Goal: Task Accomplishment & Management: Complete application form

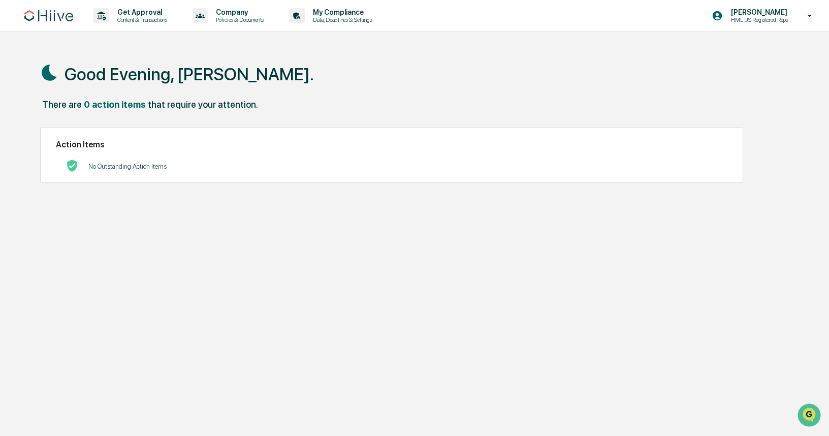
click at [117, 19] on p "Content & Transactions" at bounding box center [140, 19] width 63 height 7
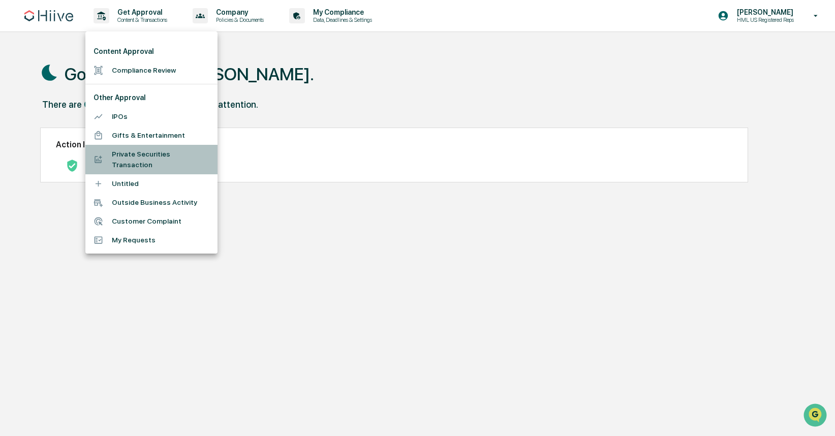
click at [155, 155] on li "Private Securities Transaction" at bounding box center [151, 159] width 132 height 29
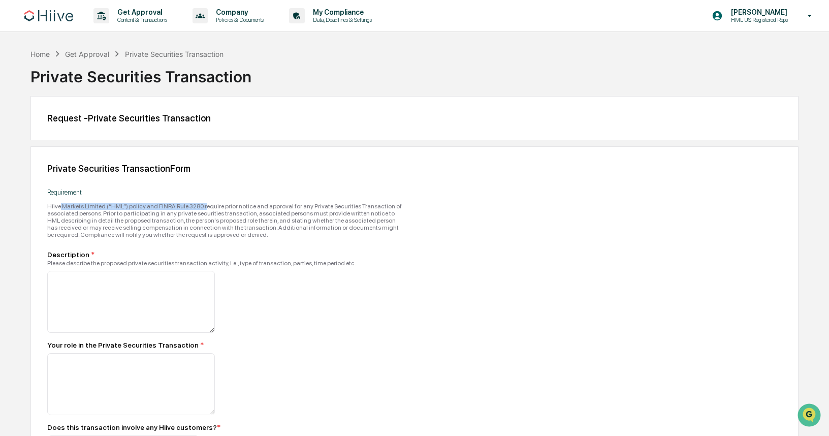
drag, startPoint x: 60, startPoint y: 208, endPoint x: 227, endPoint y: 206, distance: 166.6
click at [226, 207] on div "Hiive Markets Limited (“HML”) policy and FINRA Rule 3280 require prior notice a…" at bounding box center [225, 221] width 356 height 36
drag, startPoint x: 227, startPoint y: 206, endPoint x: 221, endPoint y: 208, distance: 5.3
click at [224, 207] on div "Hiive Markets Limited (“HML”) policy and FINRA Rule 3280 require prior notice a…" at bounding box center [225, 221] width 356 height 36
drag, startPoint x: 169, startPoint y: 209, endPoint x: 319, endPoint y: 209, distance: 149.9
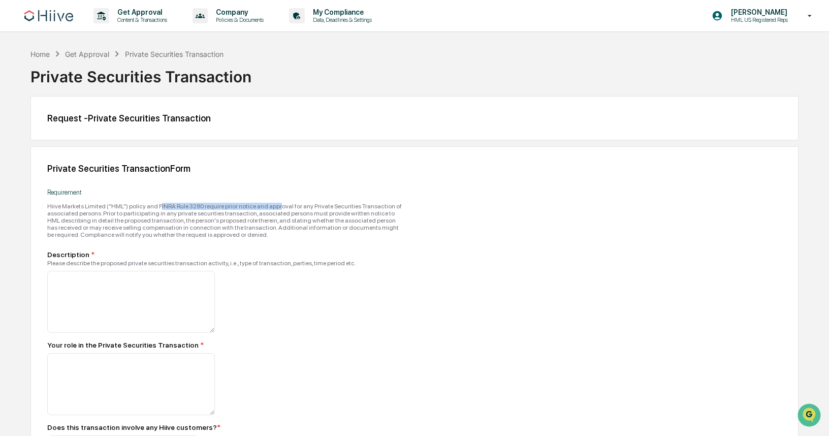
click at [311, 209] on div "Hiive Markets Limited (“HML”) policy and FINRA Rule 3280 require prior notice a…" at bounding box center [225, 221] width 356 height 36
drag, startPoint x: 319, startPoint y: 209, endPoint x: 353, endPoint y: 209, distance: 34.5
click at [323, 209] on div "Hiive Markets Limited (“HML”) policy and FINRA Rule 3280 require prior notice a…" at bounding box center [225, 221] width 356 height 36
drag, startPoint x: 351, startPoint y: 209, endPoint x: 280, endPoint y: 209, distance: 70.6
click at [280, 209] on div "Hiive Markets Limited (“HML”) policy and FINRA Rule 3280 require prior notice a…" at bounding box center [225, 221] width 356 height 36
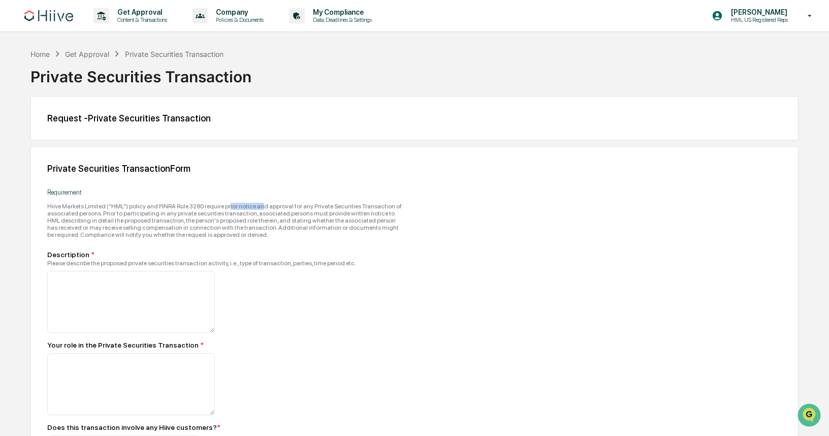
drag, startPoint x: 280, startPoint y: 209, endPoint x: 244, endPoint y: 209, distance: 36.6
click at [244, 209] on div "Hiive Markets Limited (“HML”) policy and FINRA Rule 3280 require prior notice a…" at bounding box center [225, 221] width 356 height 36
drag, startPoint x: 146, startPoint y: 215, endPoint x: 247, endPoint y: 215, distance: 101.1
click at [247, 215] on div "Hiive Markets Limited (“HML”) policy and FINRA Rule 3280 require prior notice a…" at bounding box center [225, 221] width 356 height 36
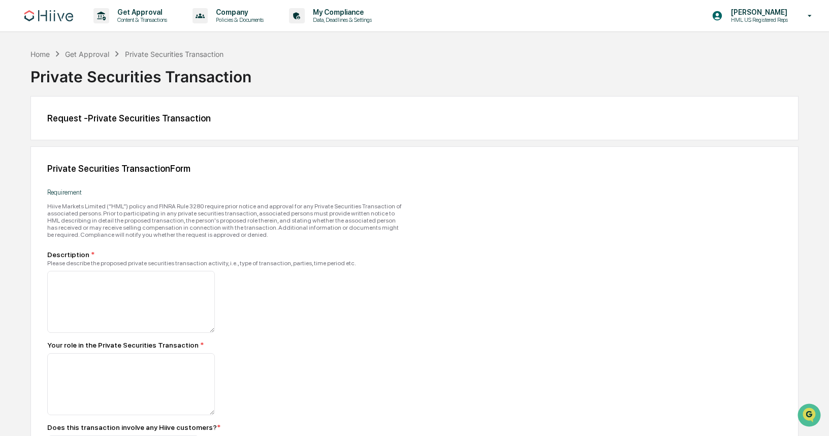
click at [243, 215] on div "Hiive Markets Limited (“HML”) policy and FINRA Rule 3280 require prior notice a…" at bounding box center [225, 221] width 356 height 36
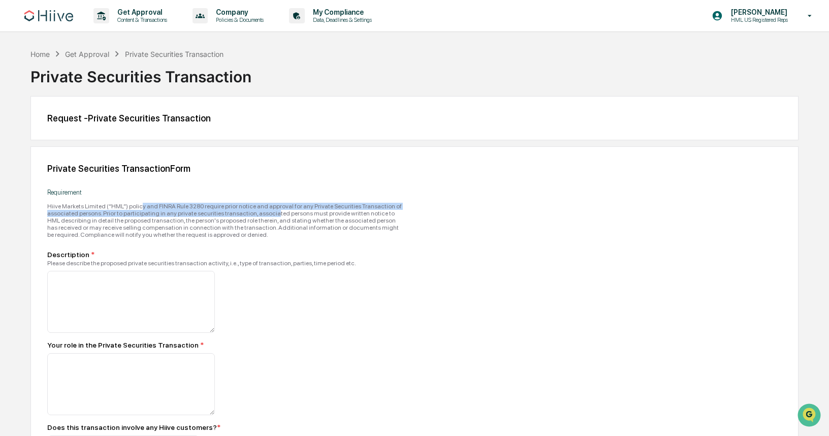
drag, startPoint x: 158, startPoint y: 210, endPoint x: 338, endPoint y: 210, distance: 179.3
click at [338, 210] on div "Hiive Markets Limited (“HML”) policy and FINRA Rule 3280 require prior notice a…" at bounding box center [225, 221] width 356 height 36
drag, startPoint x: 379, startPoint y: 214, endPoint x: 233, endPoint y: 214, distance: 145.8
click at [262, 214] on div "Hiive Markets Limited (“HML”) policy and FINRA Rule 3280 require prior notice a…" at bounding box center [225, 221] width 356 height 36
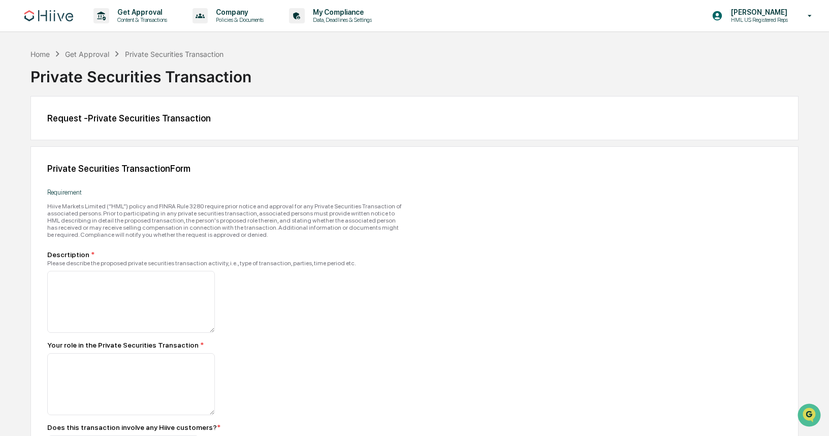
drag, startPoint x: 233, startPoint y: 214, endPoint x: 181, endPoint y: 216, distance: 51.8
click at [233, 214] on div "Hiive Markets Limited (“HML”) policy and FINRA Rule 3280 require prior notice a…" at bounding box center [225, 221] width 356 height 36
drag, startPoint x: 76, startPoint y: 220, endPoint x: 245, endPoint y: 221, distance: 168.7
click at [242, 221] on div "Hiive Markets Limited (“HML”) policy and FINRA Rule 3280 require prior notice a…" at bounding box center [225, 221] width 356 height 36
click at [245, 221] on div "Hiive Markets Limited (“HML”) policy and FINRA Rule 3280 require prior notice a…" at bounding box center [225, 221] width 356 height 36
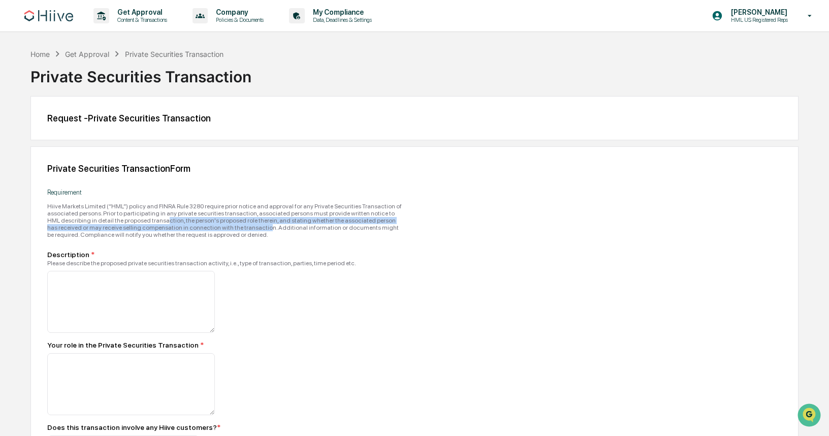
drag, startPoint x: 261, startPoint y: 223, endPoint x: 378, endPoint y: 225, distance: 116.9
click at [377, 225] on div "Hiive Markets Limited (“HML”) policy and FINRA Rule 3280 require prior notice a…" at bounding box center [225, 221] width 356 height 36
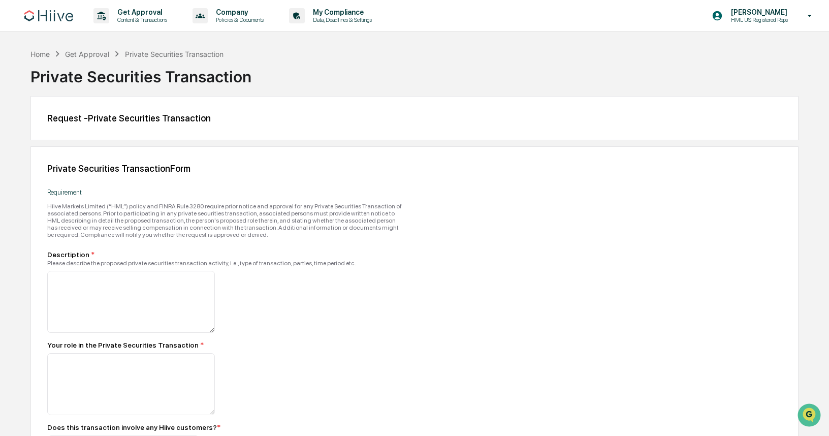
click at [384, 226] on div "Hiive Markets Limited (“HML”) policy and FINRA Rule 3280 require prior notice a…" at bounding box center [225, 221] width 356 height 36
drag, startPoint x: 395, startPoint y: 225, endPoint x: 298, endPoint y: 225, distance: 96.5
click at [298, 225] on div "Hiive Markets Limited (“HML”) policy and FINRA Rule 3280 require prior notice a…" at bounding box center [225, 221] width 356 height 36
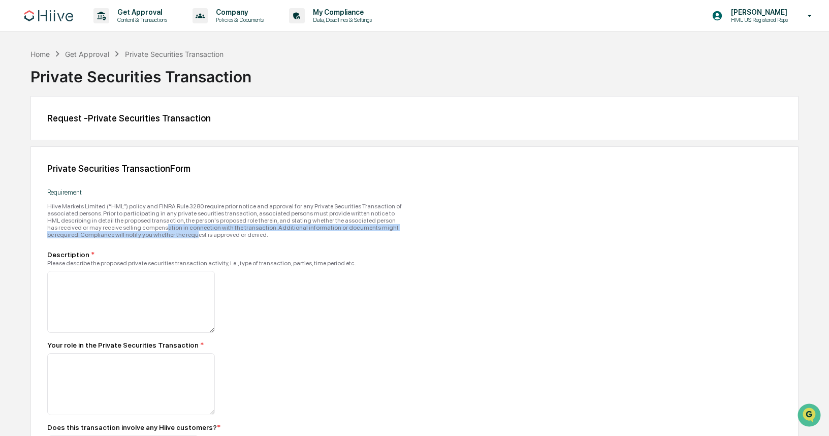
drag, startPoint x: 269, startPoint y: 225, endPoint x: 335, endPoint y: 235, distance: 66.8
click at [335, 235] on div "Hiive Markets Limited (“HML”) policy and FINRA Rule 3280 require prior notice a…" at bounding box center [225, 221] width 356 height 36
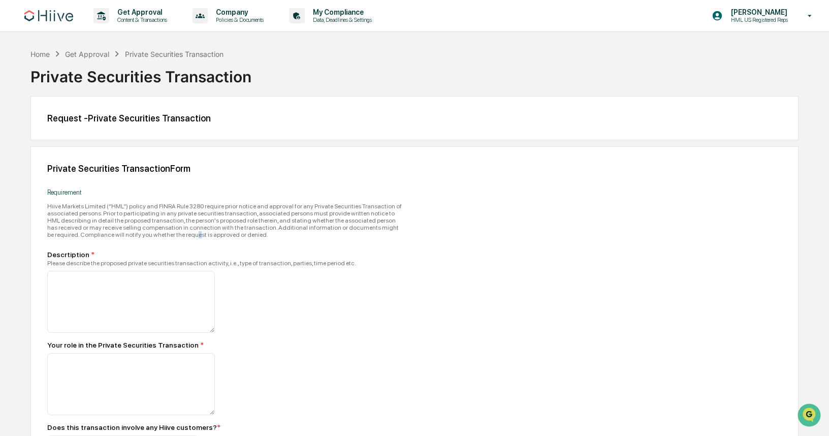
drag, startPoint x: 335, startPoint y: 235, endPoint x: 365, endPoint y: 237, distance: 29.5
click at [336, 236] on div "Hiive Markets Limited (“HML”) policy and FINRA Rule 3280 require prior notice a…" at bounding box center [225, 221] width 356 height 36
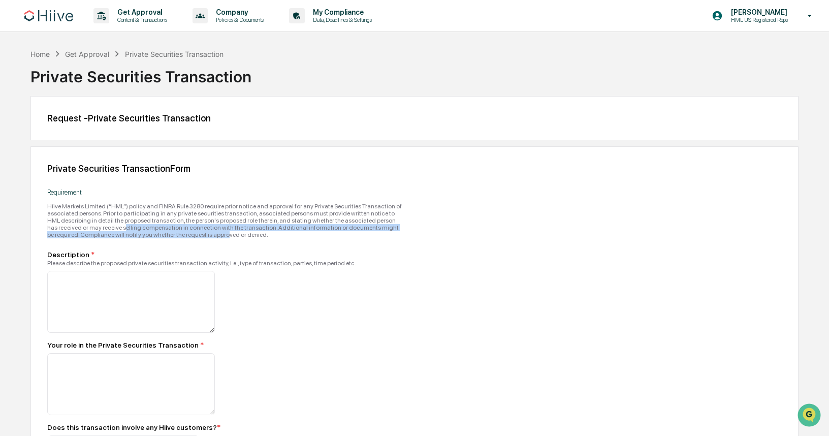
drag, startPoint x: 352, startPoint y: 238, endPoint x: 206, endPoint y: 228, distance: 146.1
click at [213, 229] on div "Hiive Markets Limited (“HML”) policy and FINRA Rule 3280 require prior notice a…" at bounding box center [225, 221] width 356 height 36
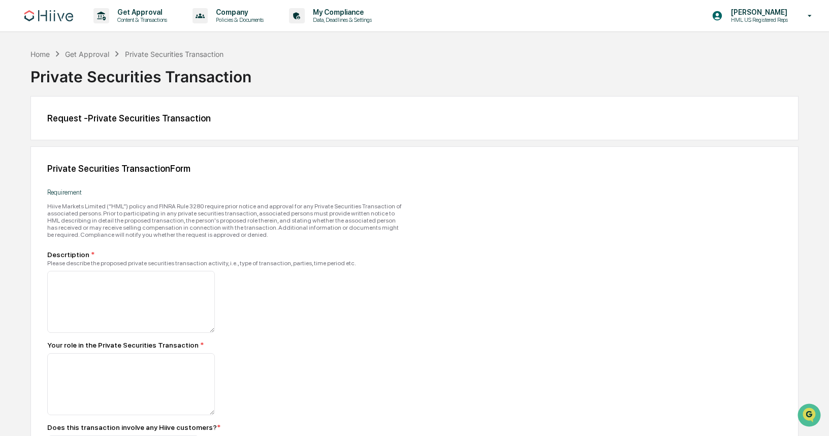
click at [206, 228] on div "Hiive Markets Limited (“HML”) policy and FINRA Rule 3280 require prior notice a…" at bounding box center [225, 221] width 356 height 36
drag, startPoint x: 218, startPoint y: 229, endPoint x: 281, endPoint y: 229, distance: 63.5
click at [281, 229] on div "Hiive Markets Limited (“HML”) policy and FINRA Rule 3280 require prior notice a…" at bounding box center [225, 221] width 356 height 36
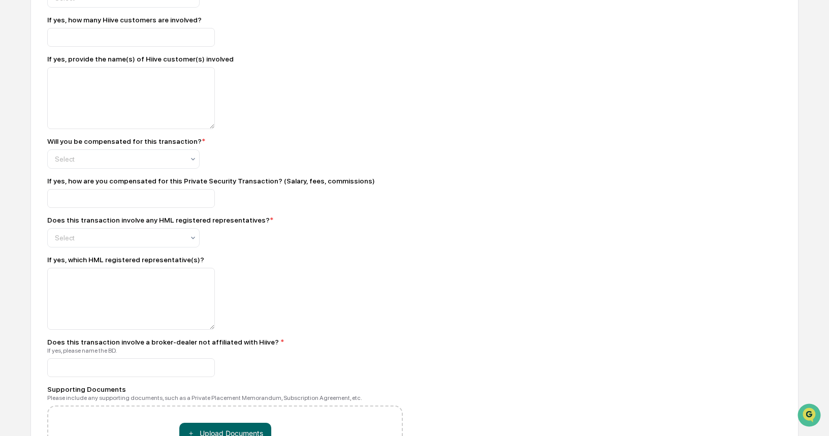
scroll to position [581, 0]
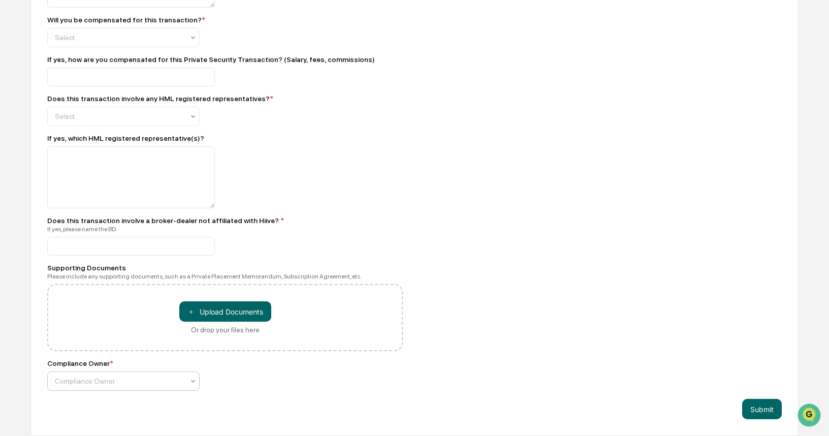
click at [143, 379] on div at bounding box center [119, 381] width 129 height 10
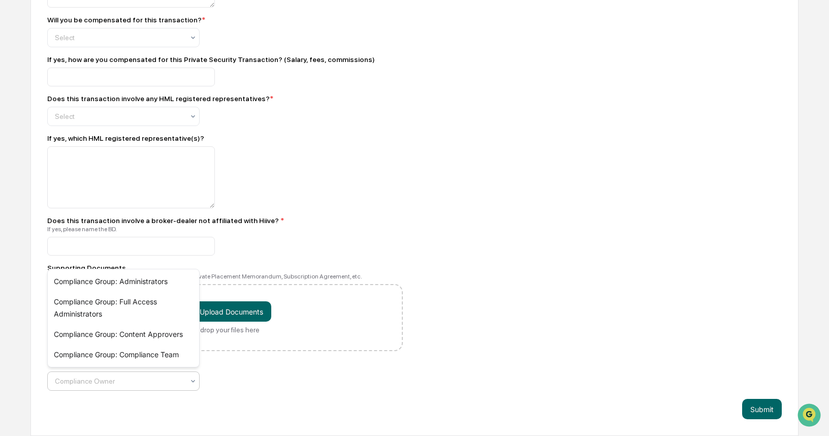
click at [235, 392] on div "Private Securities Transaction Form Requirement Hiive Markets Limited (“HML”) p…" at bounding box center [414, 7] width 768 height 858
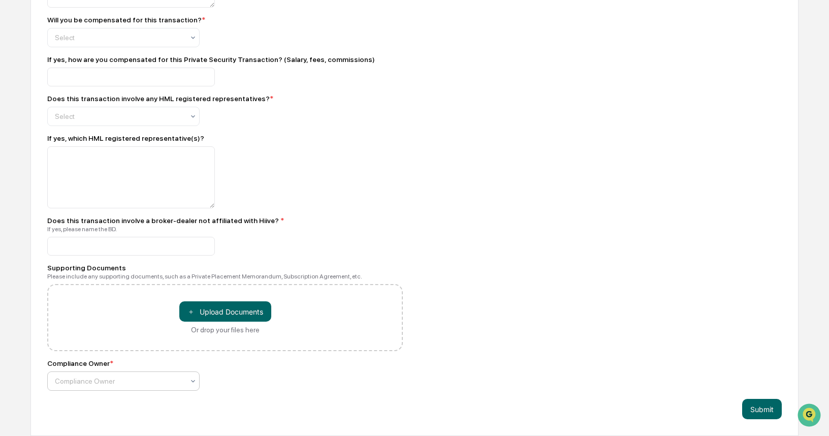
click at [155, 379] on div at bounding box center [119, 381] width 129 height 10
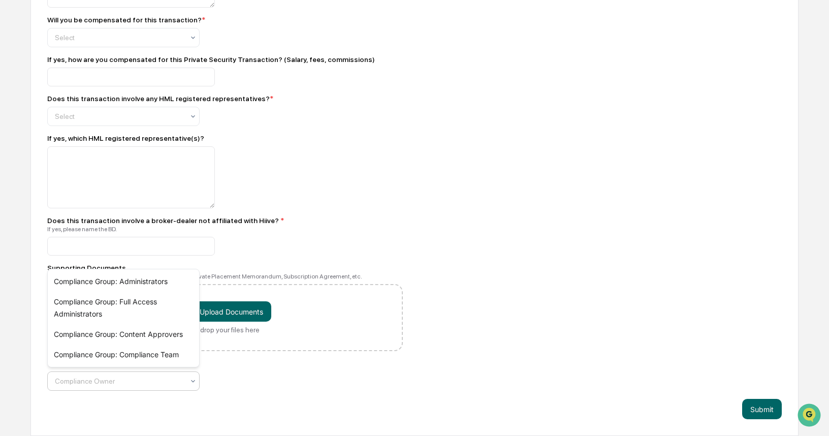
click at [279, 391] on div "Private Securities Transaction Form Requirement Hiive Markets Limited (“HML”) p…" at bounding box center [414, 7] width 768 height 858
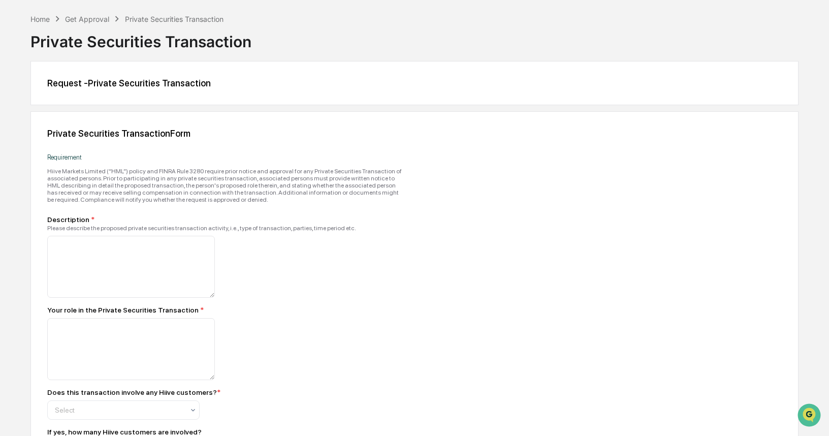
scroll to position [0, 0]
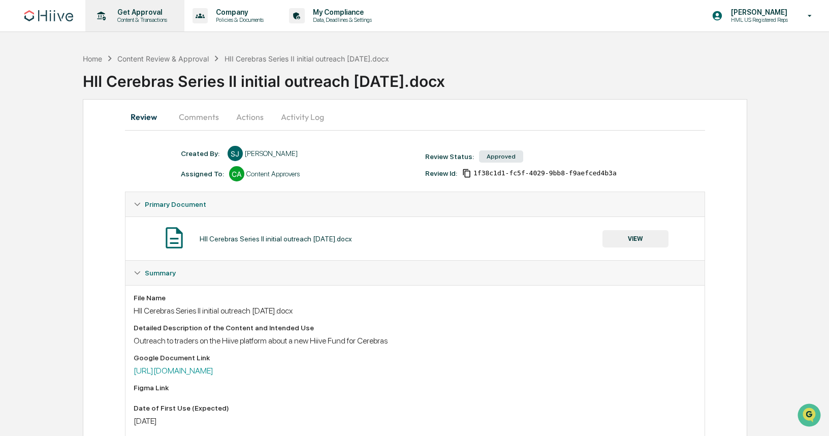
click at [146, 13] on p "Get Approval" at bounding box center [140, 12] width 63 height 8
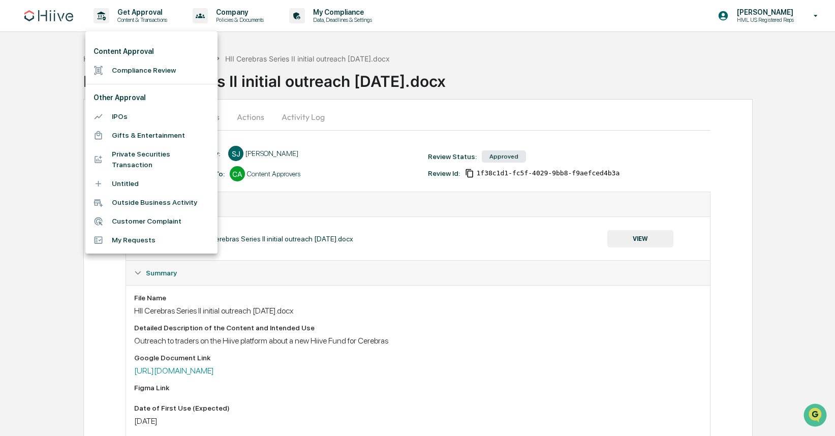
click at [135, 69] on li "Compliance Review" at bounding box center [151, 70] width 132 height 19
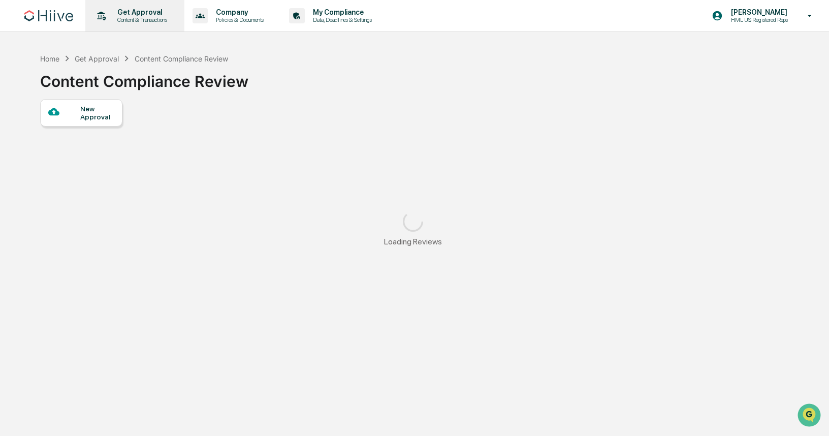
click at [135, 16] on p "Content & Transactions" at bounding box center [140, 19] width 63 height 7
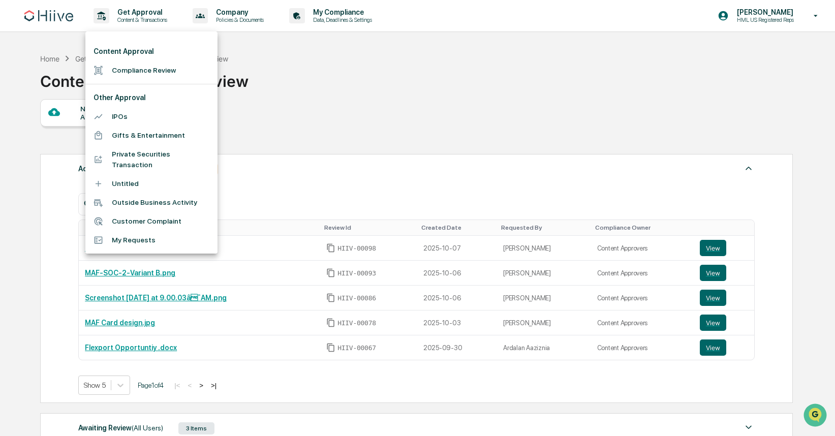
click at [378, 110] on div at bounding box center [417, 218] width 835 height 436
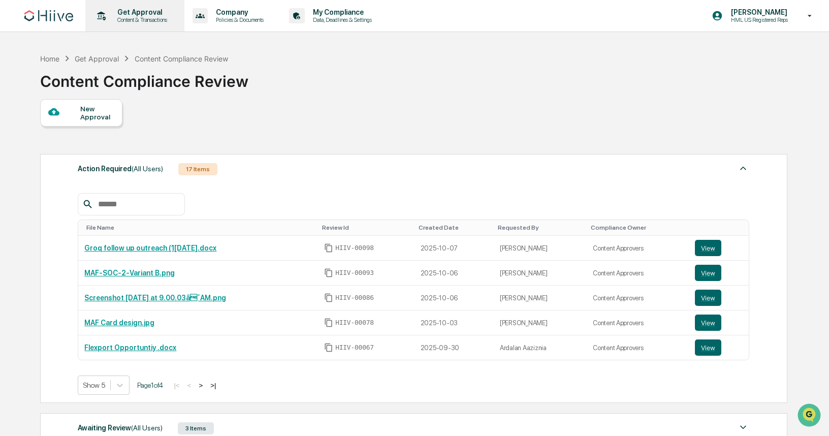
click at [148, 23] on p "Content & Transactions" at bounding box center [140, 19] width 63 height 7
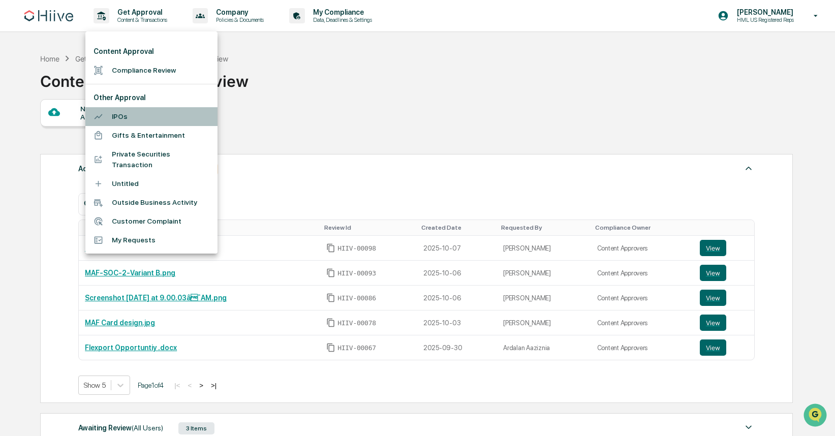
click at [154, 119] on li "IPOs" at bounding box center [151, 116] width 132 height 19
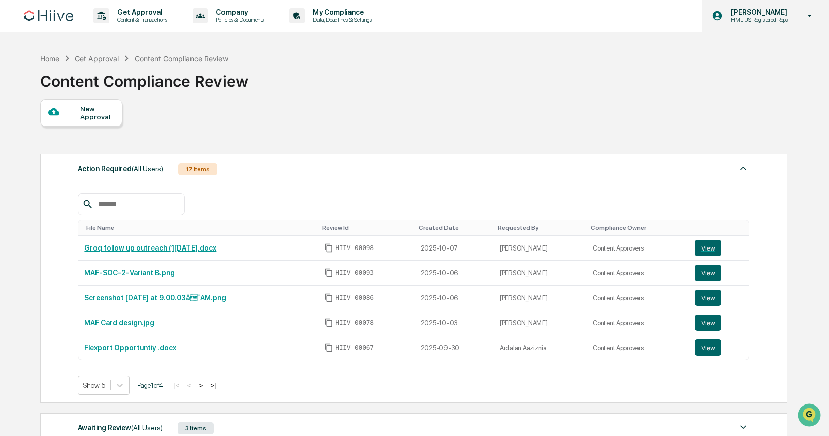
click at [779, 15] on p "[PERSON_NAME]" at bounding box center [758, 12] width 70 height 8
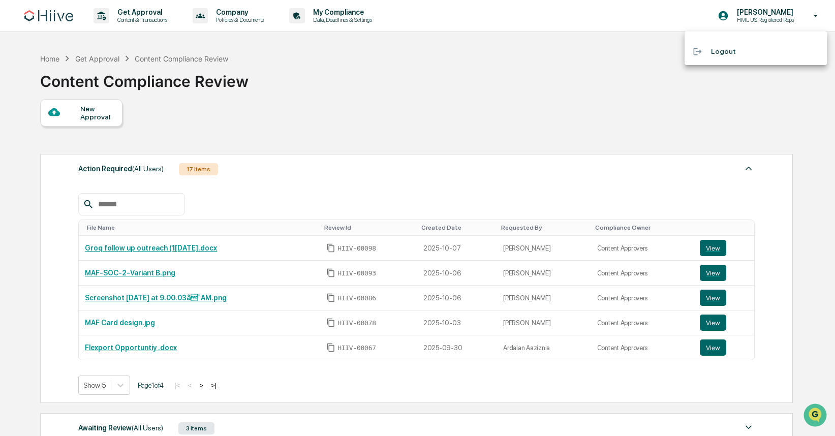
click at [717, 52] on li "Logout" at bounding box center [755, 51] width 142 height 19
